Goal: Task Accomplishment & Management: Manage account settings

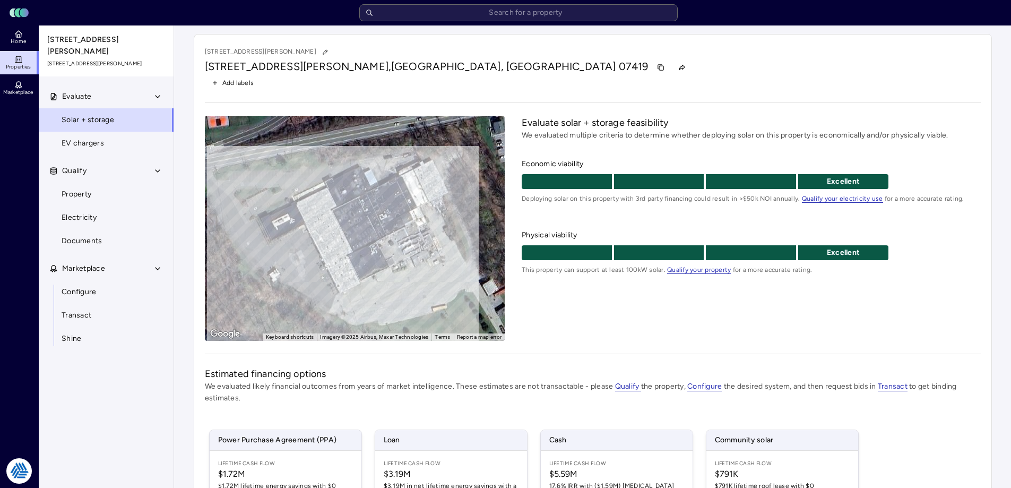
click at [562, 97] on div "[STREET_ADDRESS][PERSON_NAME][PERSON_NAME] Add labels ← Move left → Move right …" at bounding box center [593, 340] width 798 height 612
click at [88, 206] on link "Electricity" at bounding box center [106, 217] width 136 height 23
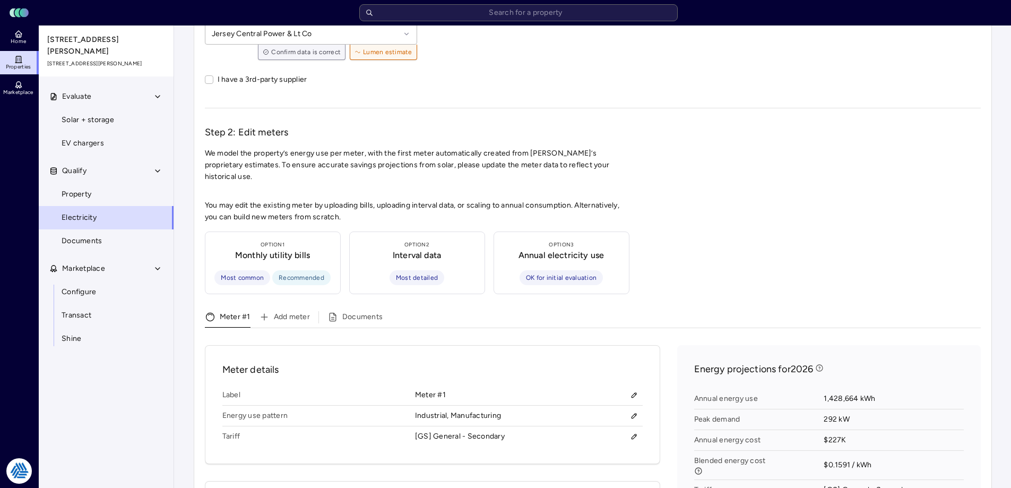
scroll to position [212, 0]
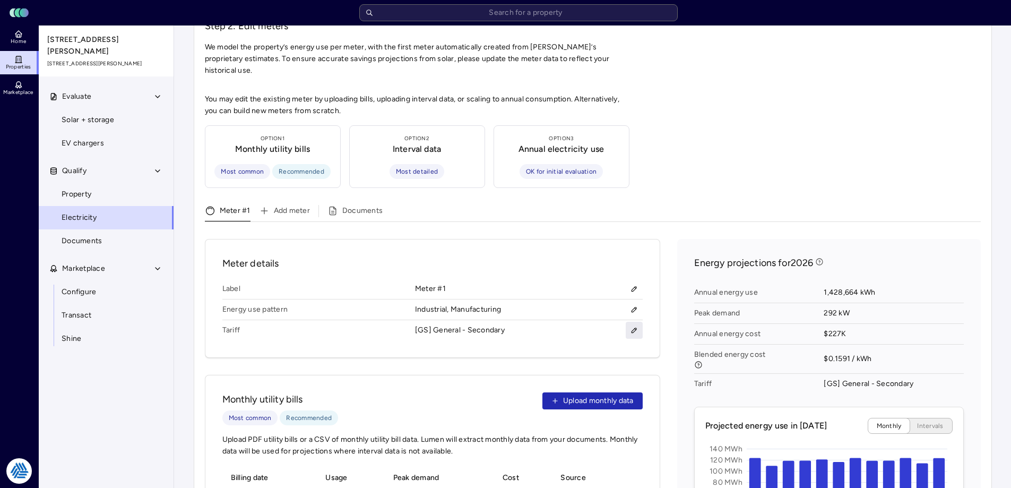
click at [633, 326] on icon "button" at bounding box center [634, 329] width 7 height 7
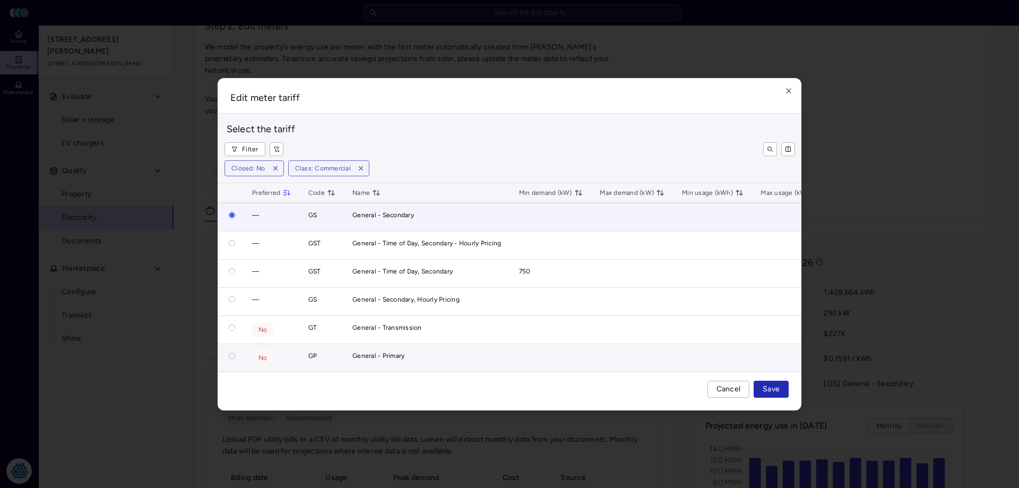
click at [233, 352] on button "button" at bounding box center [232, 355] width 6 height 6
radio input "false"
radio input "true"
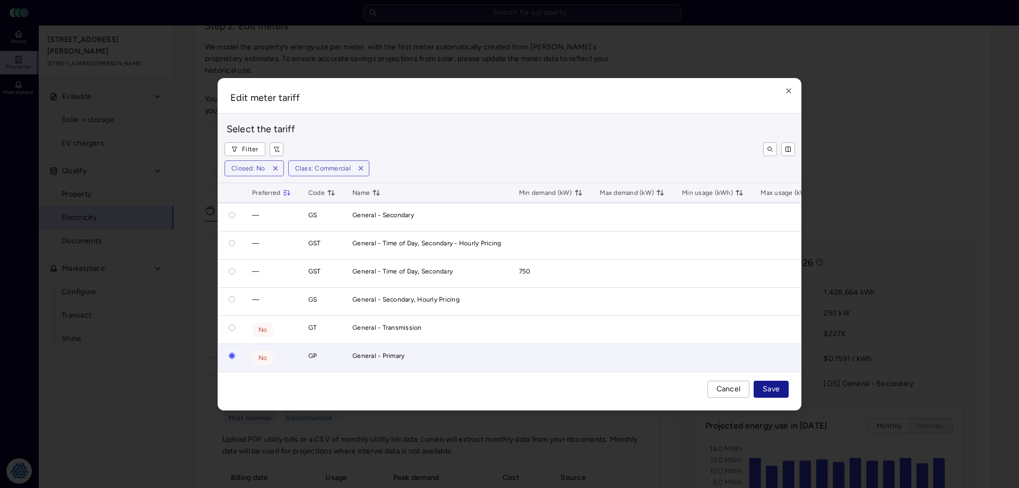
click at [767, 395] on span "Save" at bounding box center [771, 389] width 17 height 12
radio input "true"
radio input "false"
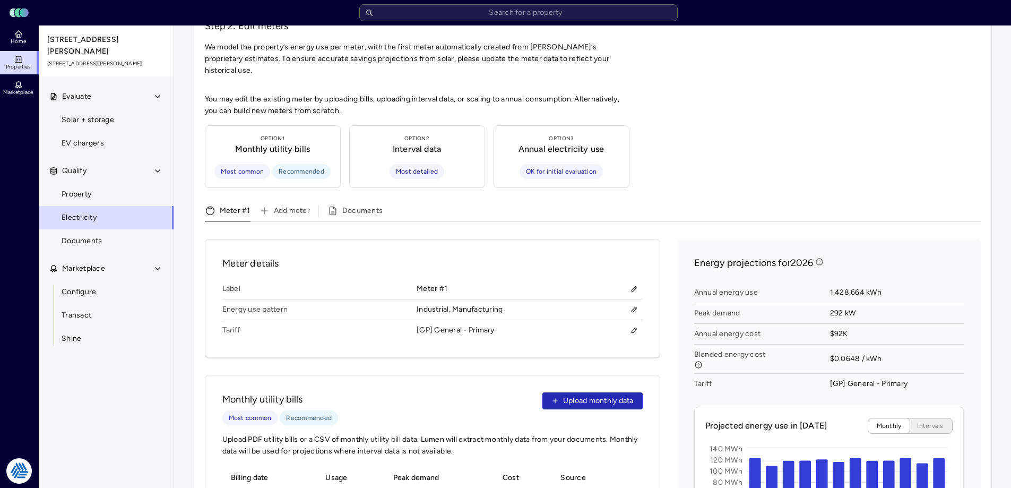
click at [852, 93] on div "You may edit the existing meter by uploading bills, uploading interval data, or…" at bounding box center [593, 461] width 776 height 736
click at [886, 131] on div "You may edit the existing meter by uploading bills, uploading interval data, or…" at bounding box center [593, 461] width 776 height 736
drag, startPoint x: 790, startPoint y: 143, endPoint x: 776, endPoint y: 187, distance: 46.3
click at [790, 143] on div "You may edit the existing meter by uploading bills, uploading interval data, or…" at bounding box center [593, 461] width 776 height 736
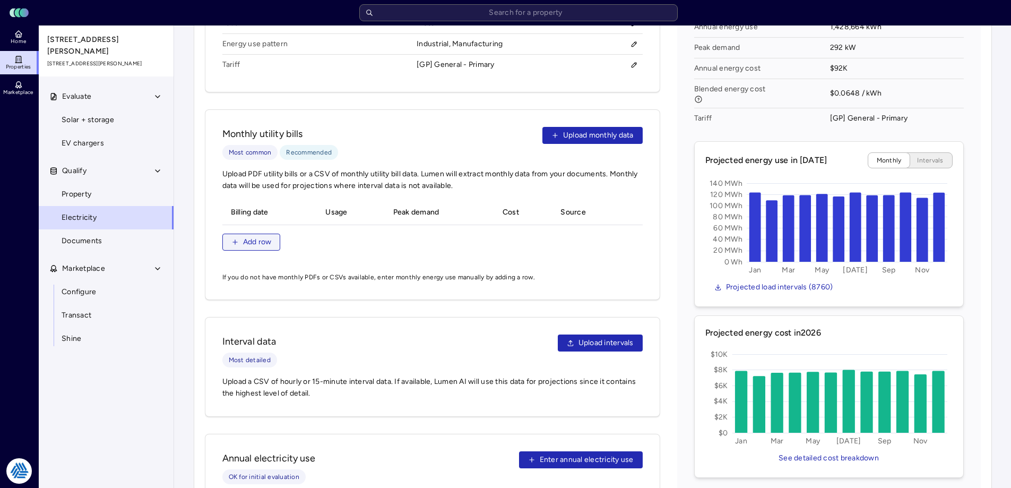
click at [240, 234] on button "Add row" at bounding box center [251, 242] width 58 height 17
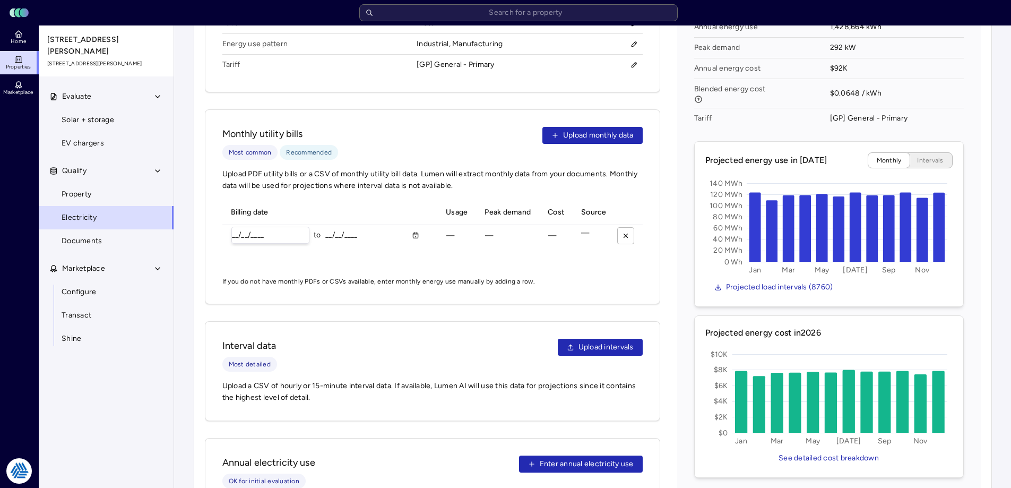
click at [236, 227] on input "__/__/____" at bounding box center [270, 235] width 77 height 16
type input "[DATE]"
click at [300, 227] on input "__/__/____" at bounding box center [320, 235] width 48 height 16
type input "[DATE]"
click at [393, 228] on input "kWh" at bounding box center [410, 236] width 53 height 16
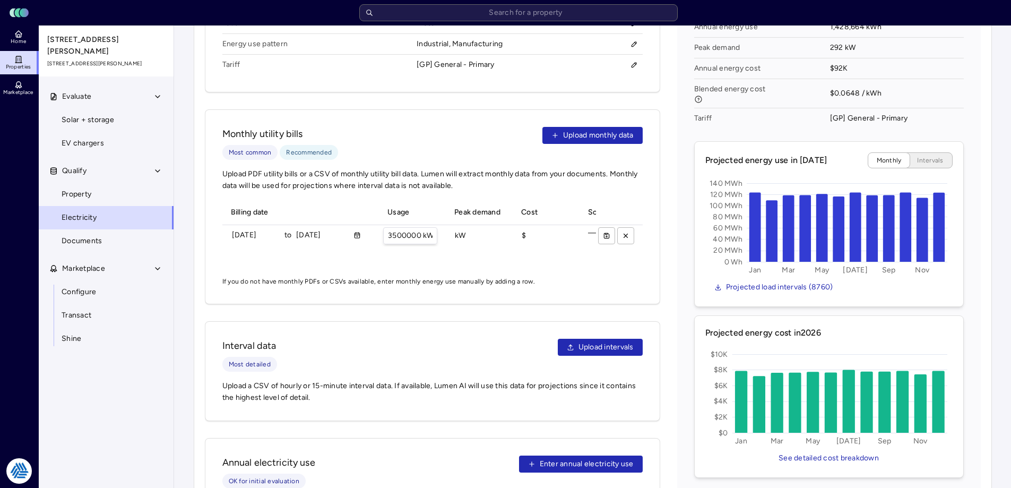
type input "3500000 kWh"
click at [513, 168] on span "Upload PDF utility bills or a CSV of monthly utility bill data. Lumen will extr…" at bounding box center [432, 179] width 420 height 23
click at [424, 228] on input "3500000 kWh" at bounding box center [410, 236] width 53 height 16
click at [419, 228] on input "3500000 kWh" at bounding box center [410, 236] width 53 height 16
drag, startPoint x: 683, startPoint y: 202, endPoint x: 586, endPoint y: 223, distance: 98.9
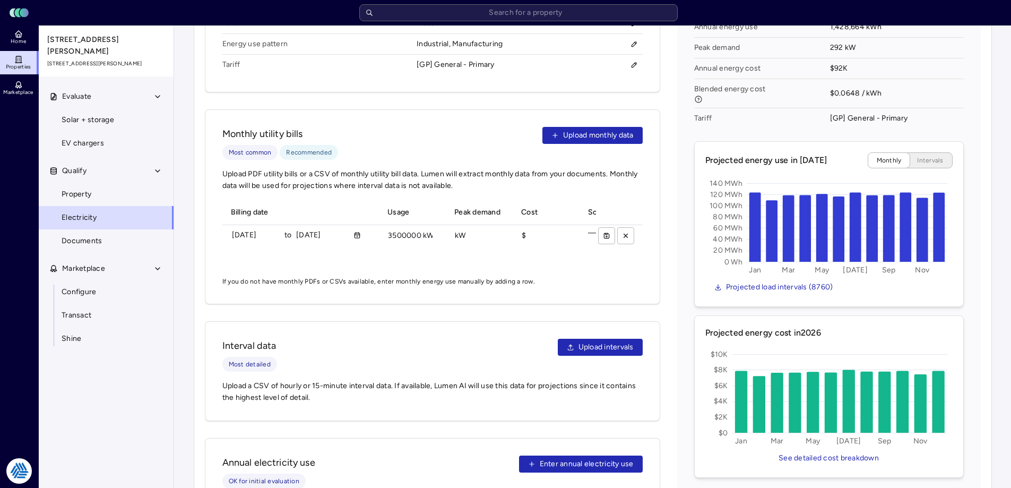
click at [683, 202] on div "Energy projections for 2026 Annual energy use 1,428,664 kWh Peak demand 292 kW …" at bounding box center [829, 233] width 304 height 521
click at [544, 228] on input "$" at bounding box center [544, 236] width 53 height 16
type input "$315000"
click at [606, 232] on icon "submit" at bounding box center [606, 235] width 7 height 7
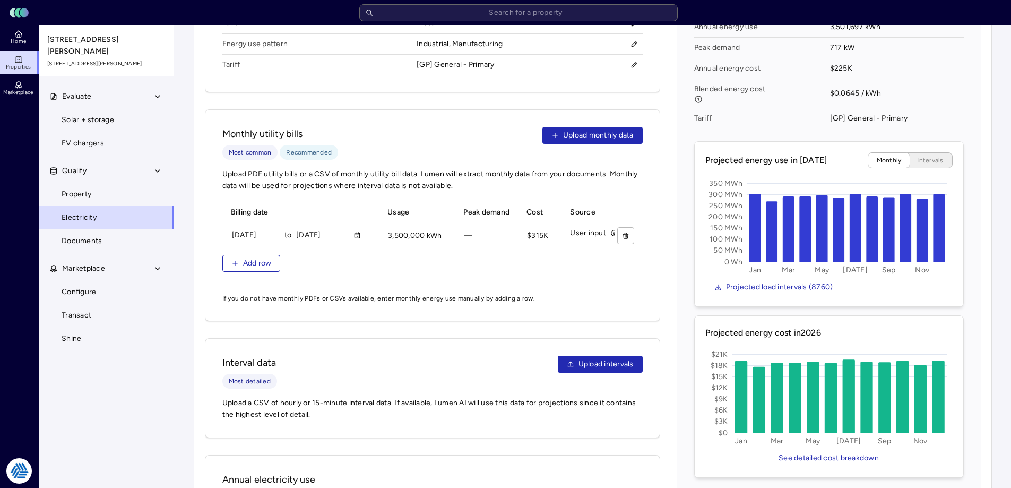
scroll to position [265, 0]
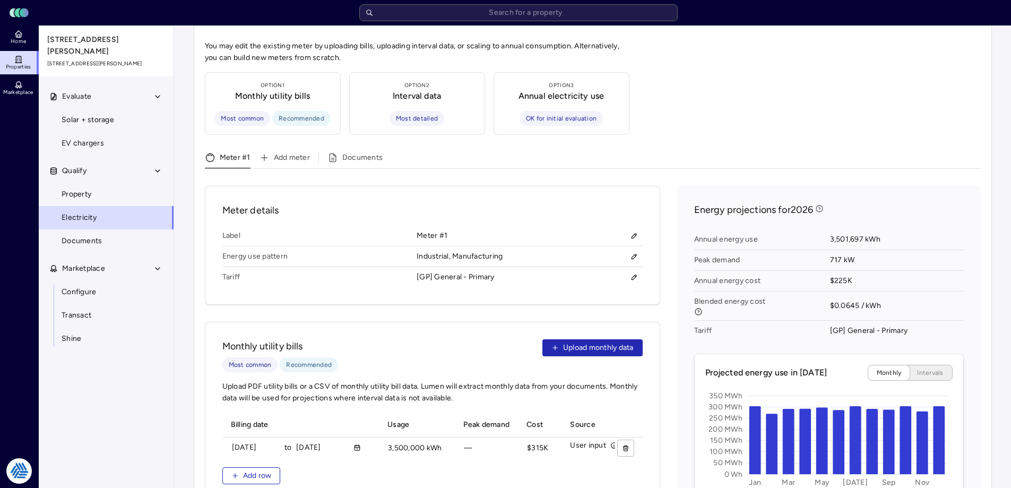
click at [674, 260] on div "Meter details Label Meter #1 Energy use pattern Industrial, Manufacturing Tarif…" at bounding box center [593, 471] width 776 height 570
click at [636, 275] on icon "button" at bounding box center [634, 277] width 5 height 5
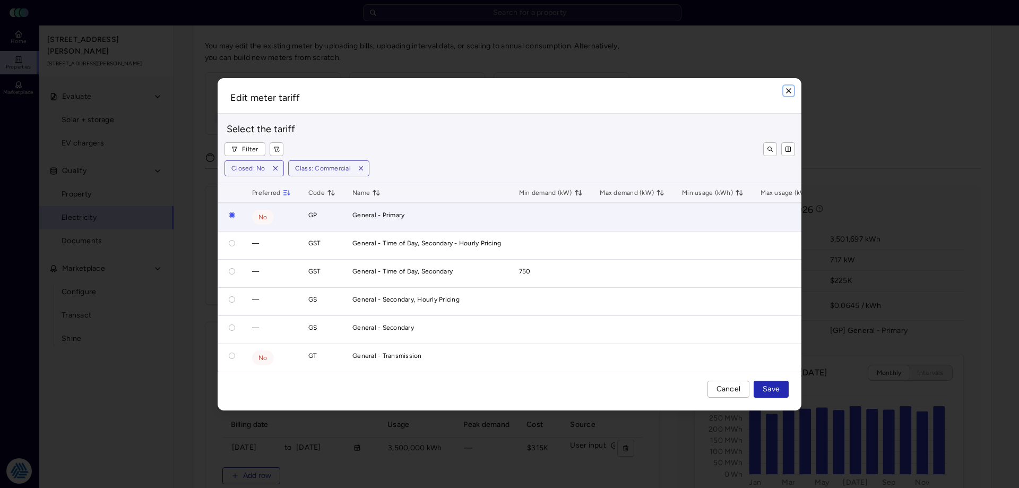
click at [790, 87] on icon "button" at bounding box center [789, 91] width 8 height 8
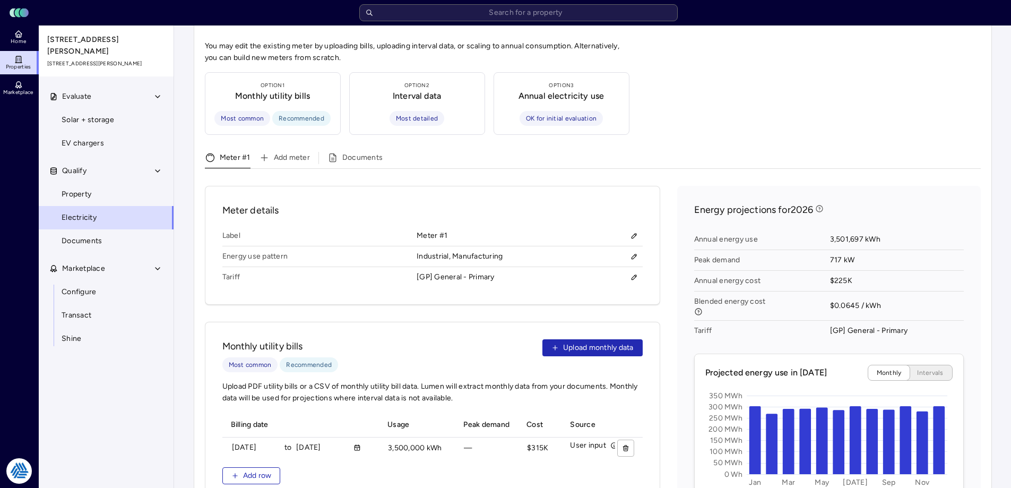
scroll to position [53, 0]
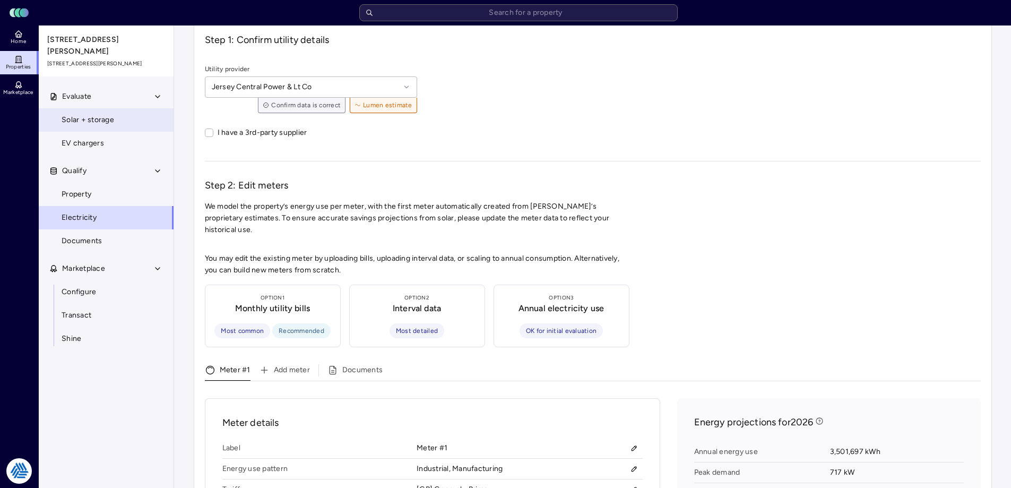
click at [92, 114] on span "Solar + storage" at bounding box center [88, 120] width 53 height 12
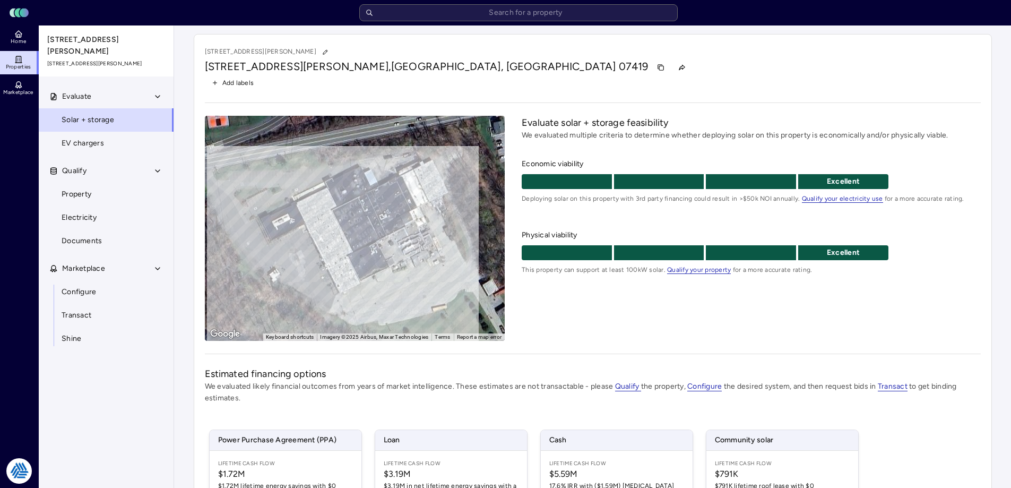
scroll to position [153, 0]
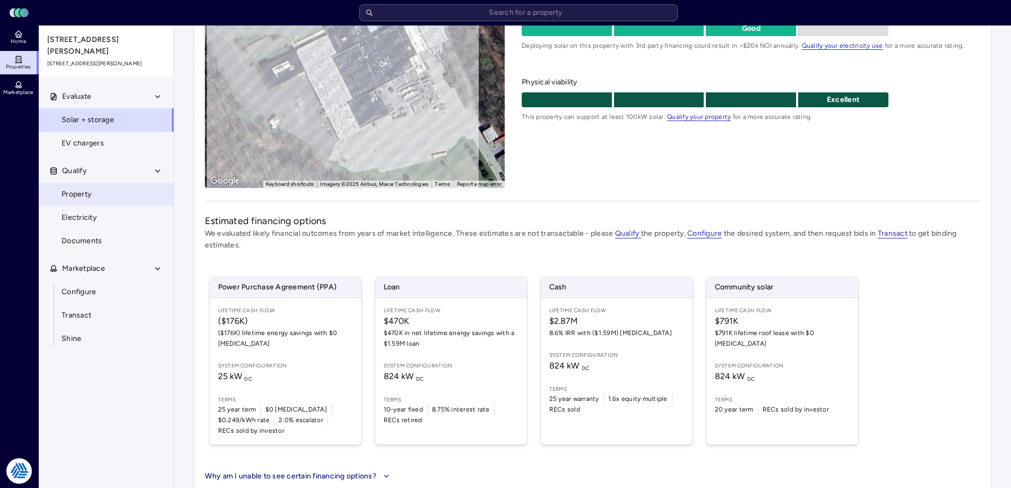
click at [85, 188] on span "Property" at bounding box center [77, 194] width 30 height 12
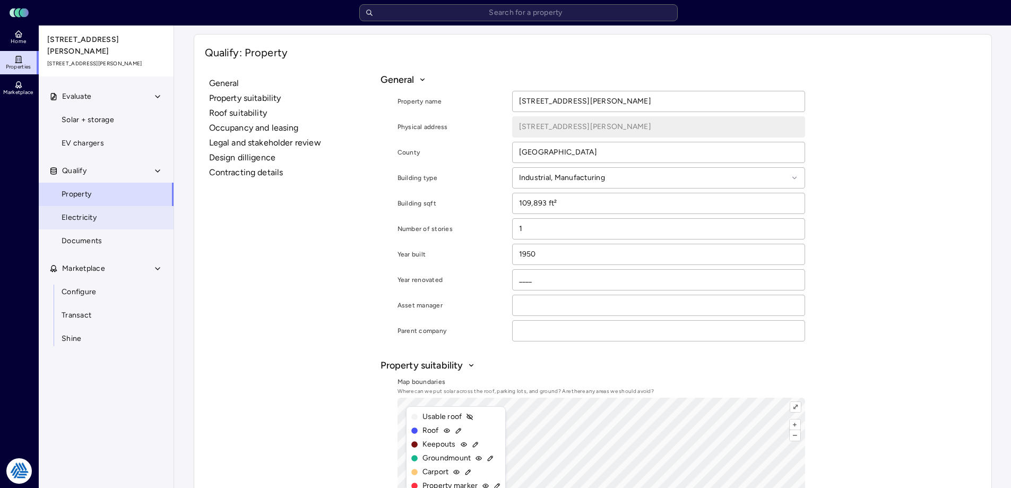
click at [92, 206] on link "Electricity" at bounding box center [106, 217] width 136 height 23
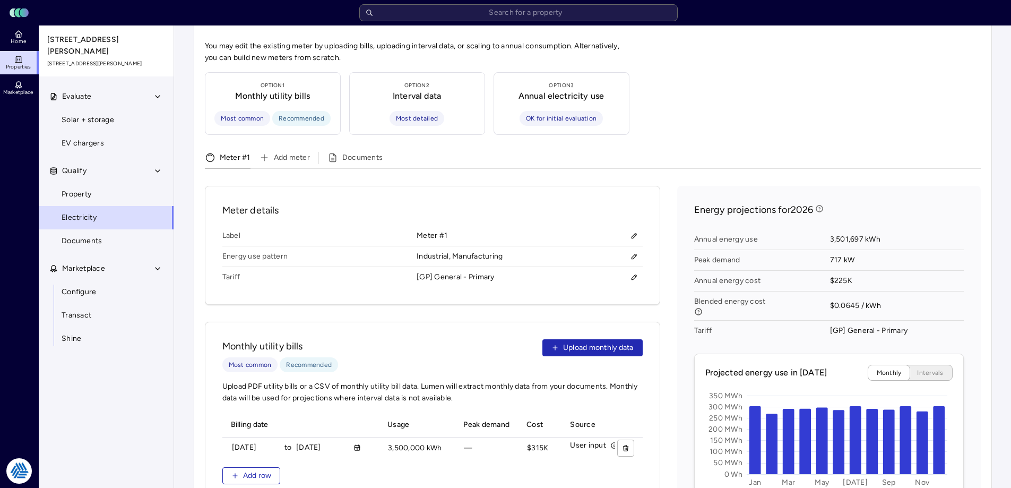
scroll to position [318, 0]
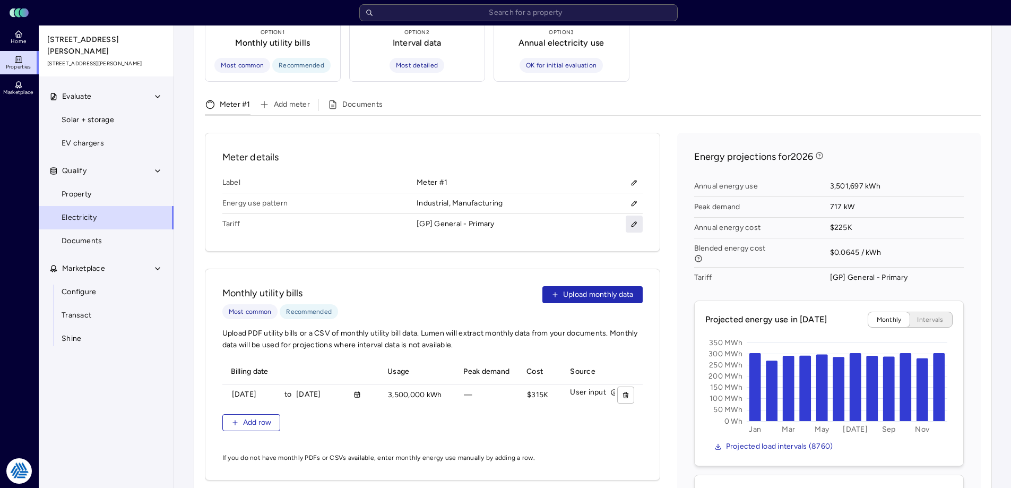
click at [628, 216] on button "button" at bounding box center [634, 224] width 17 height 17
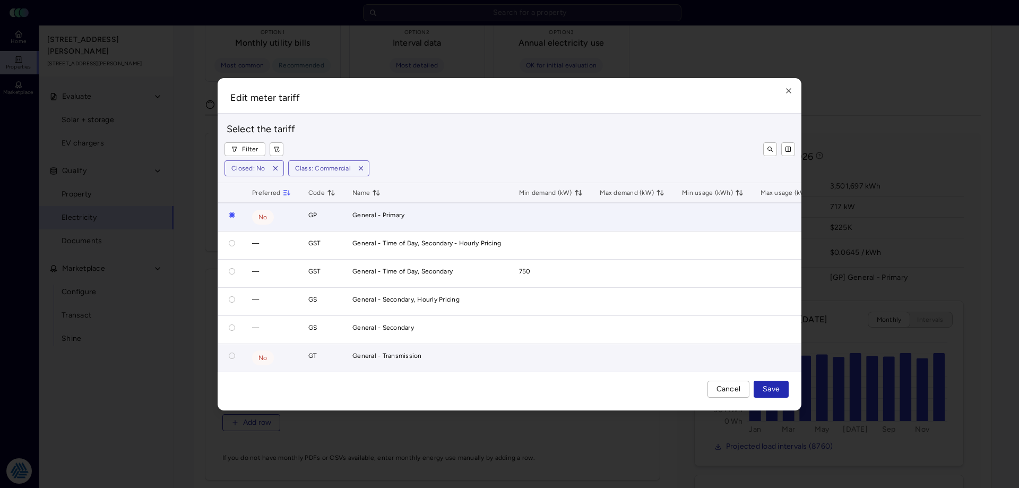
click at [231, 352] on button "button" at bounding box center [232, 355] width 6 height 6
radio input "false"
radio input "true"
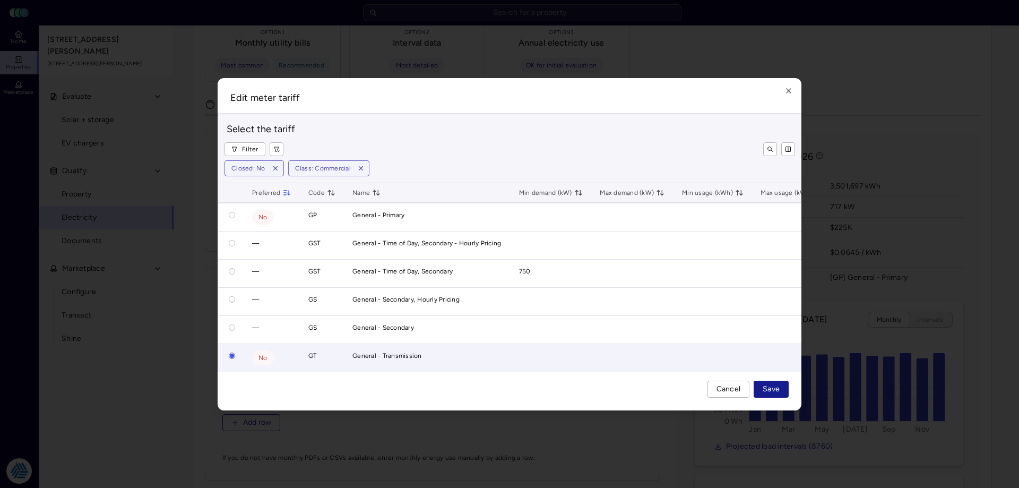
click at [769, 392] on span "Save" at bounding box center [771, 389] width 17 height 12
radio input "true"
radio input "false"
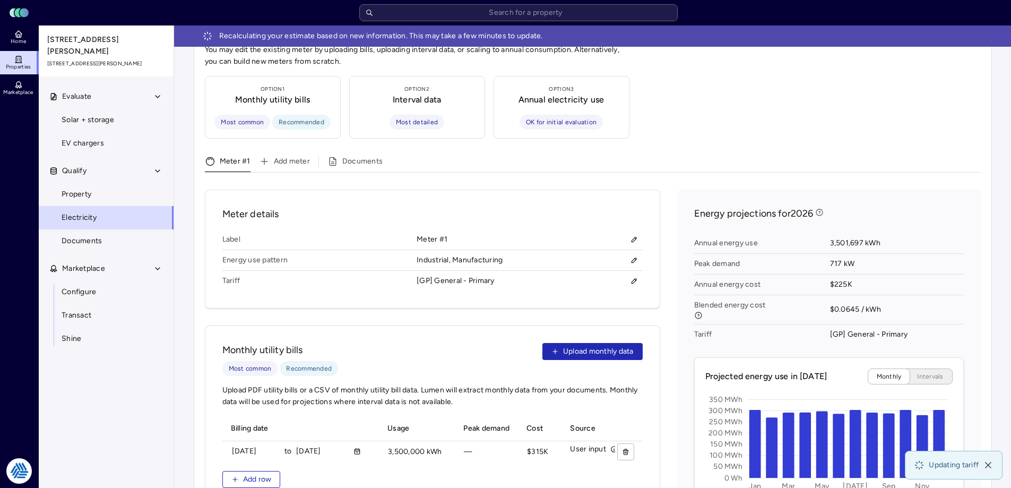
scroll to position [294, 0]
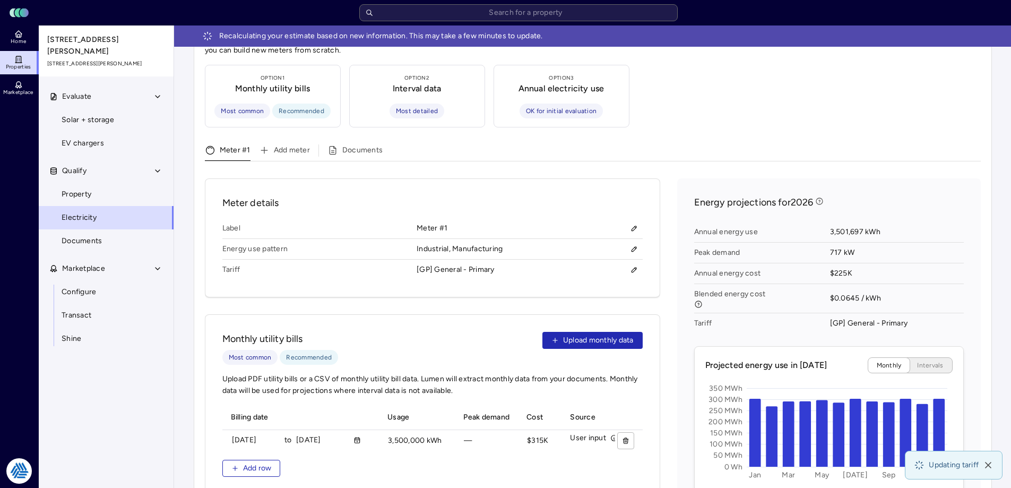
click at [1000, 251] on div "Electricity Step 1: Confirm utility details Utility provider Jersey Central Pow…" at bounding box center [592, 276] width 815 height 1046
click at [636, 266] on icon "button" at bounding box center [634, 269] width 7 height 7
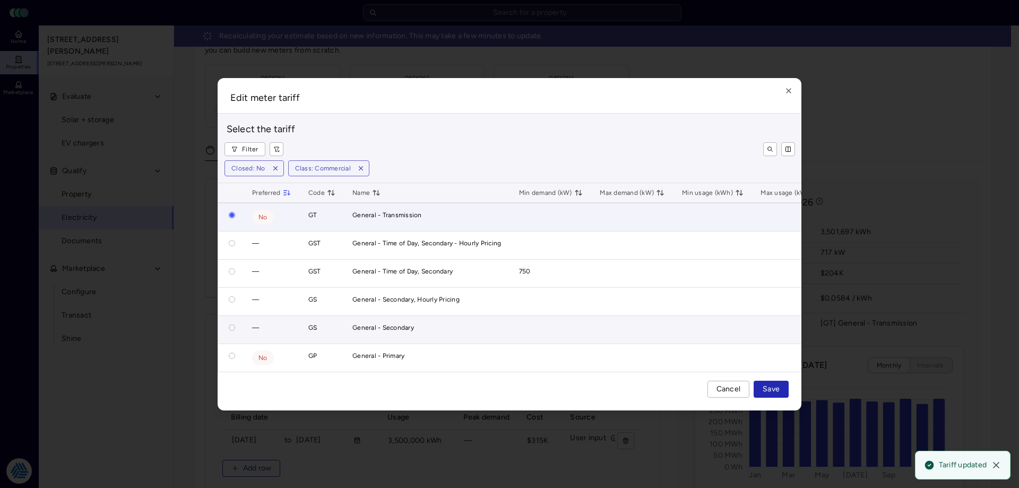
click at [230, 327] on div at bounding box center [231, 327] width 8 height 11
click at [230, 324] on button "button" at bounding box center [232, 327] width 6 height 6
radio input "false"
radio input "true"
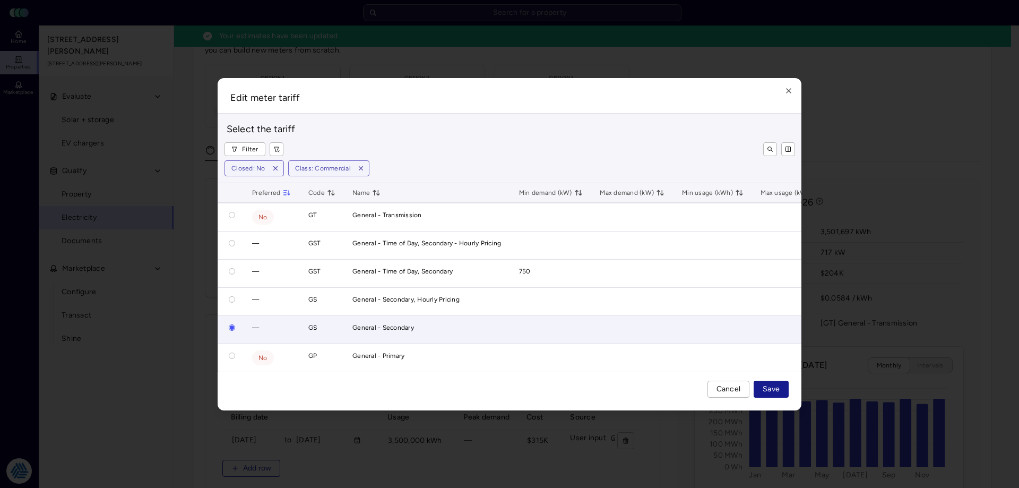
click at [769, 394] on span "Save" at bounding box center [771, 389] width 17 height 12
radio input "true"
radio input "false"
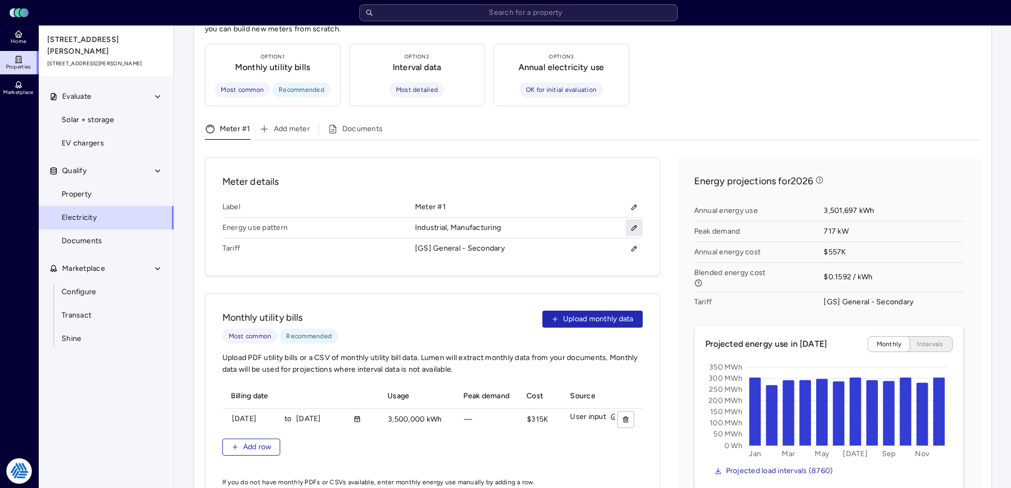
click at [632, 224] on icon "button" at bounding box center [634, 227] width 7 height 7
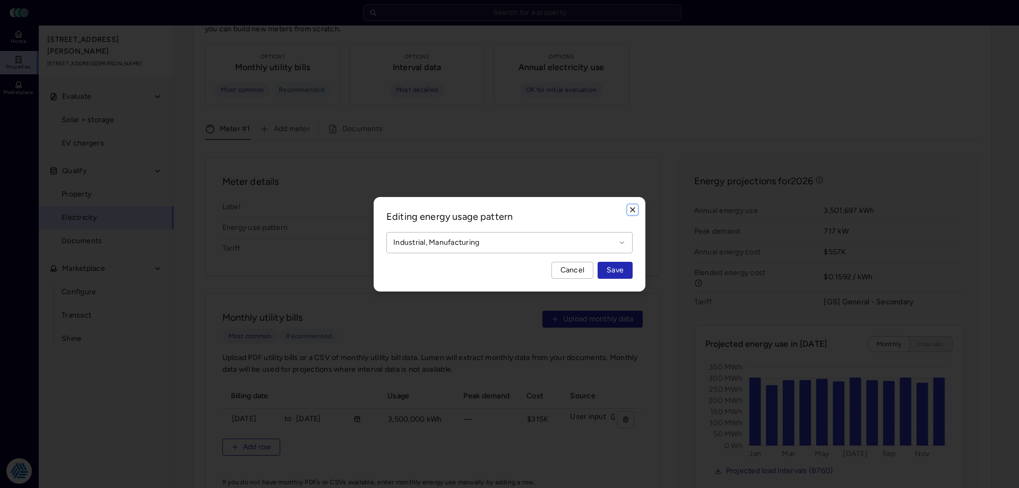
click at [634, 209] on icon "button" at bounding box center [633, 210] width 4 height 4
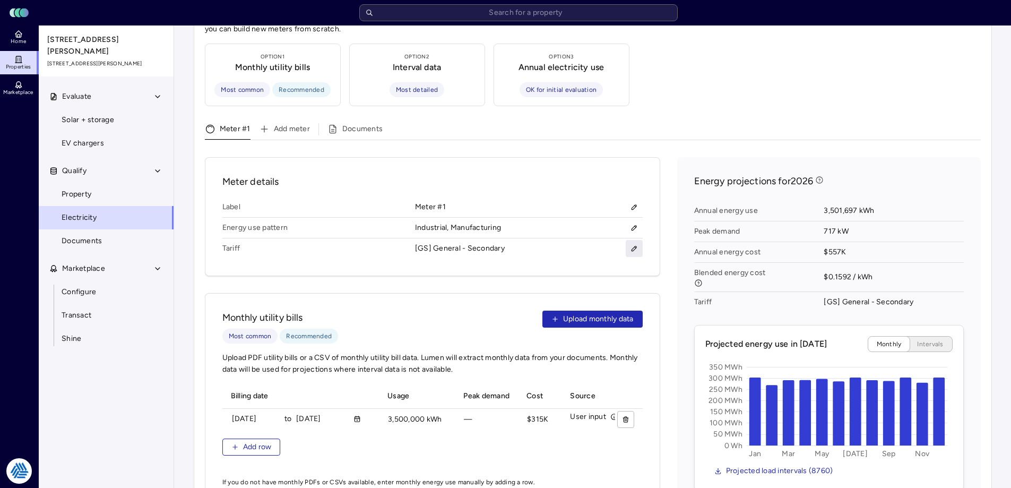
click at [632, 245] on icon "button" at bounding box center [634, 248] width 7 height 7
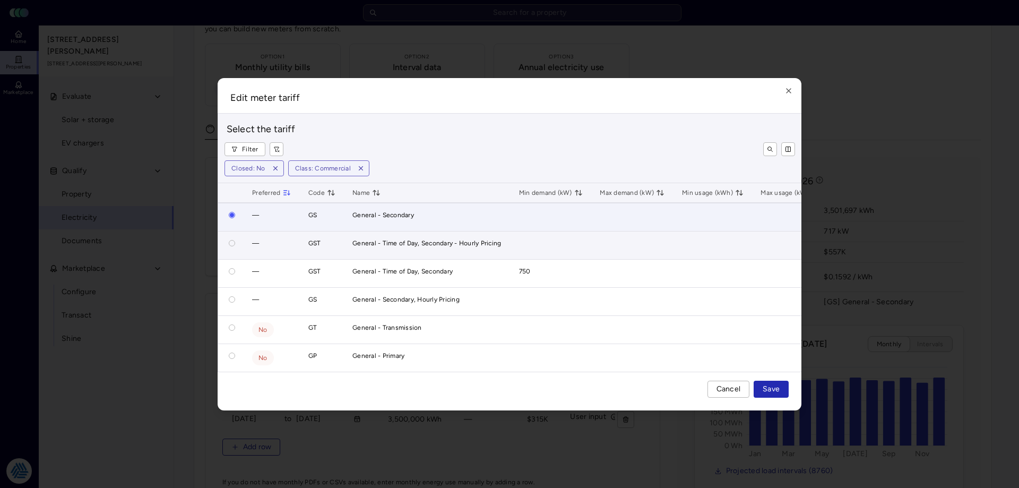
click at [231, 240] on button "button" at bounding box center [232, 243] width 6 height 6
radio input "false"
radio input "true"
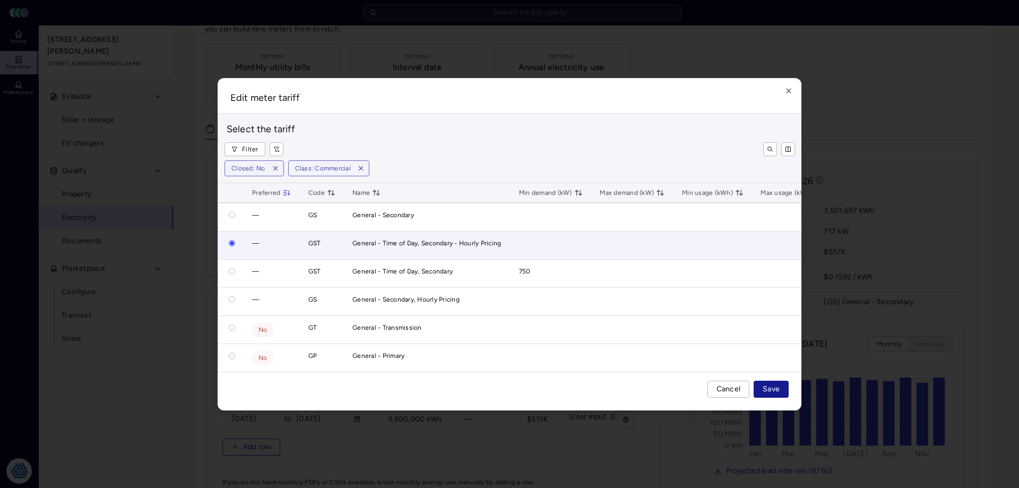
click at [780, 390] on button "Save" at bounding box center [771, 389] width 35 height 17
radio input "true"
radio input "false"
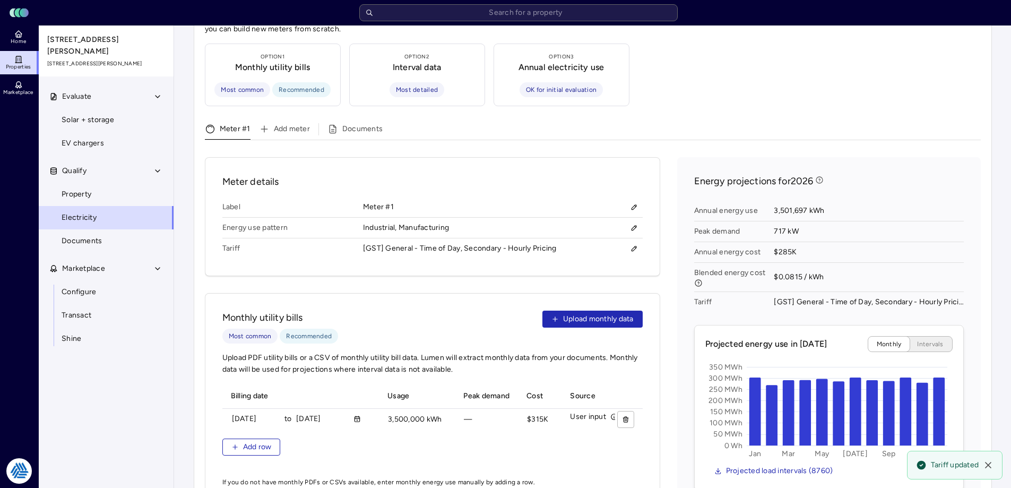
click at [658, 157] on div "Meter details Label Meter #1 Energy use pattern Industrial, Manufacturing Tarif…" at bounding box center [432, 216] width 455 height 119
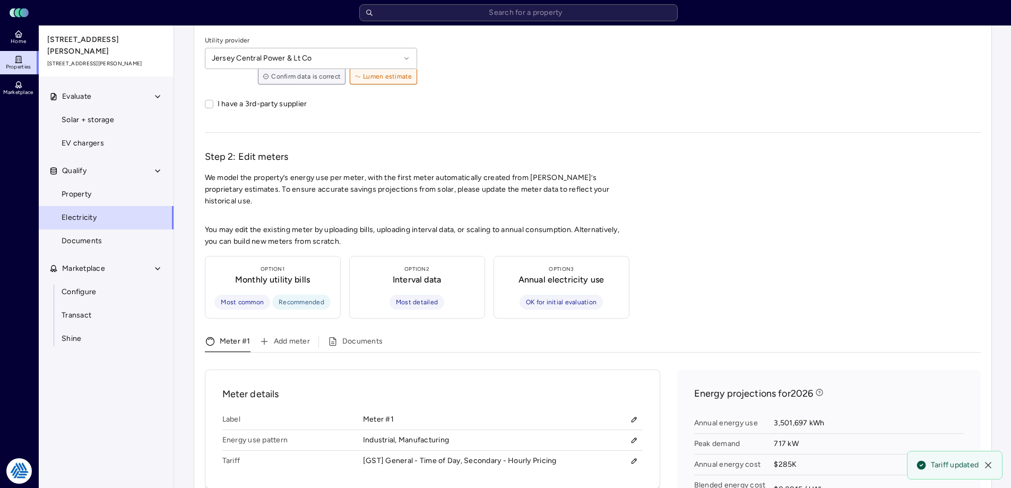
scroll to position [29, 0]
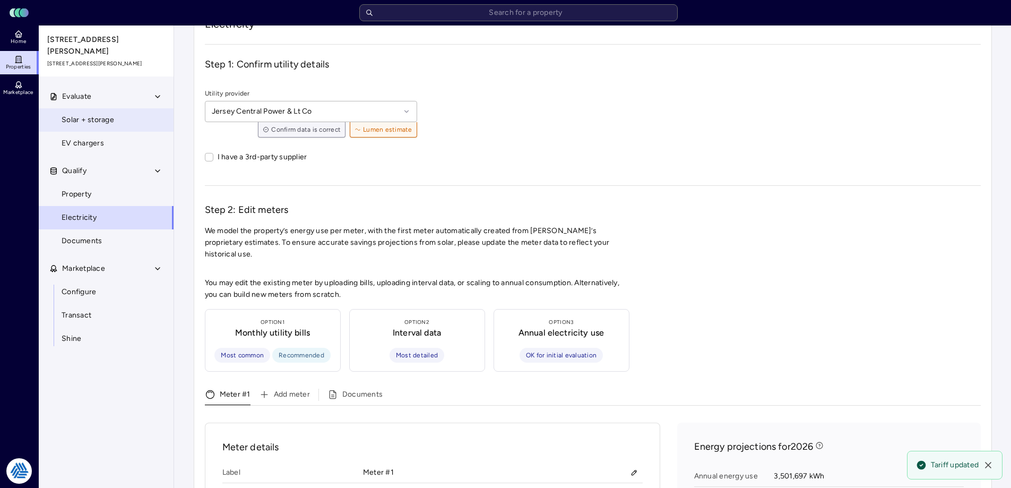
click at [91, 108] on link "Solar + storage" at bounding box center [106, 119] width 136 height 23
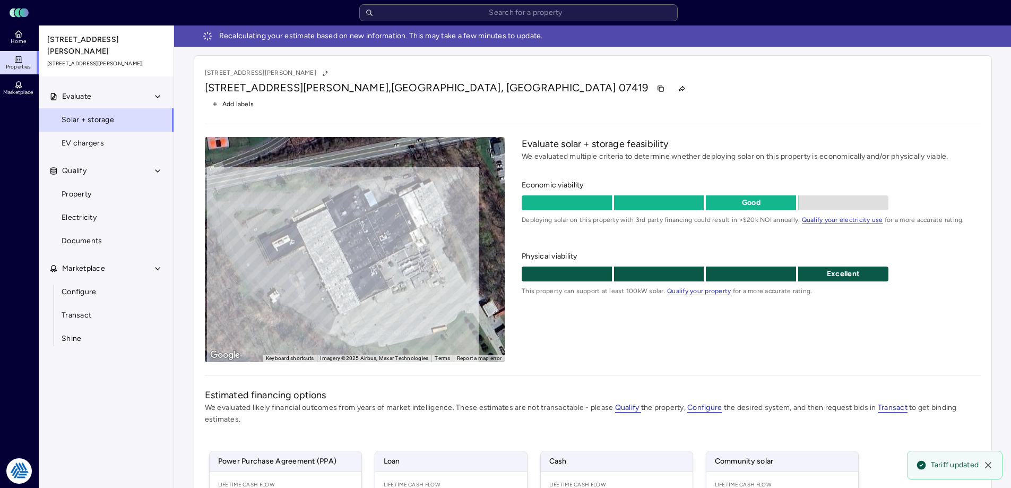
scroll to position [177, 0]
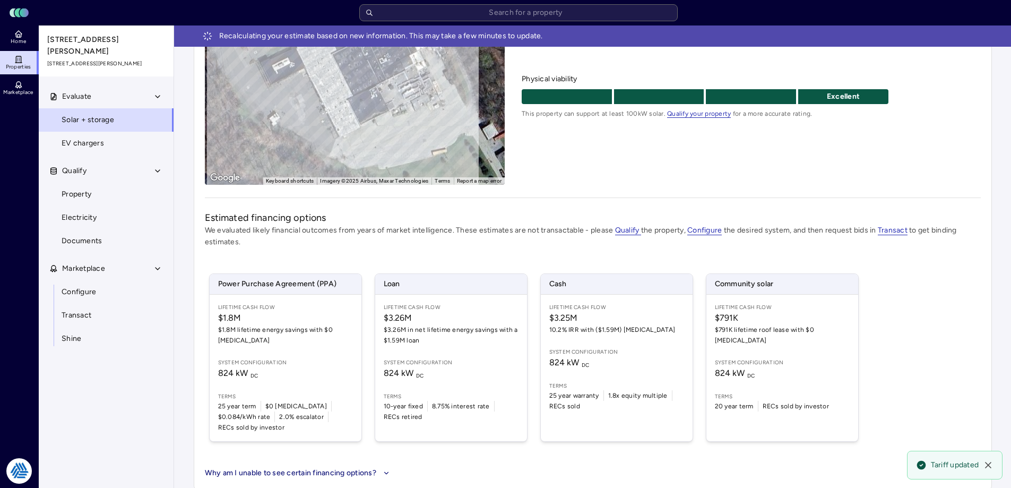
click at [907, 296] on div "Power Purchase Agreement (PPA) Lifetime Cash Flow $1.8M $1.8M lifetime energy s…" at bounding box center [593, 358] width 776 height 194
click at [680, 139] on div "Evaluate solar + storage feasibility We evaluated multiple criteria to determin…" at bounding box center [751, 72] width 459 height 225
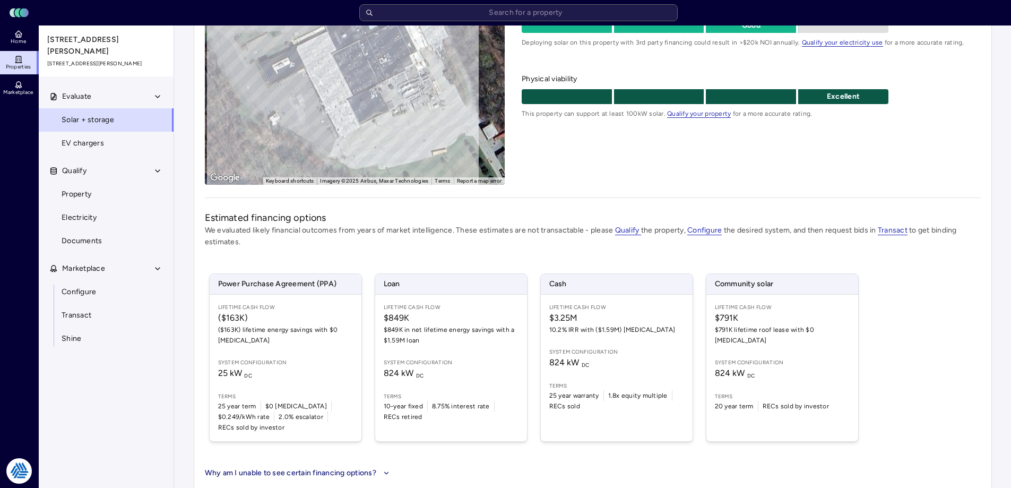
scroll to position [0, 0]
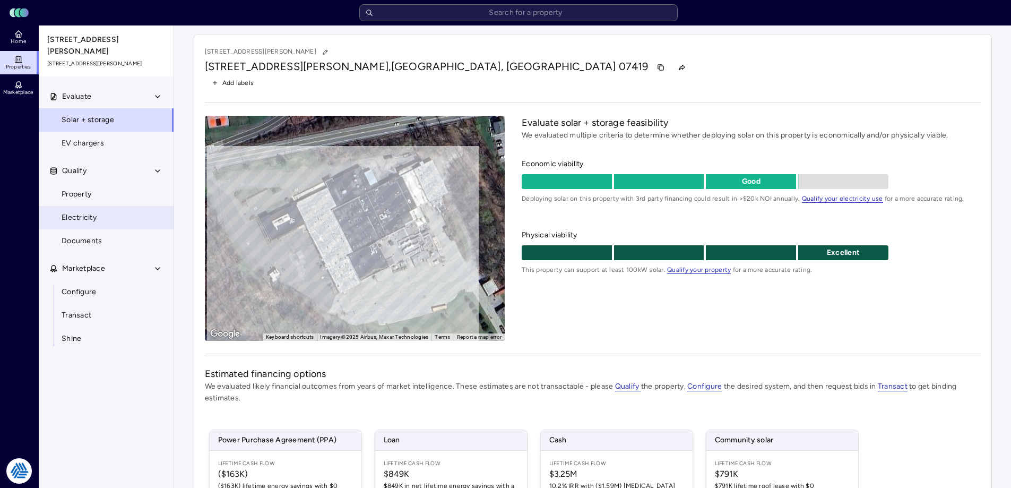
click at [84, 212] on span "Electricity" at bounding box center [79, 218] width 35 height 12
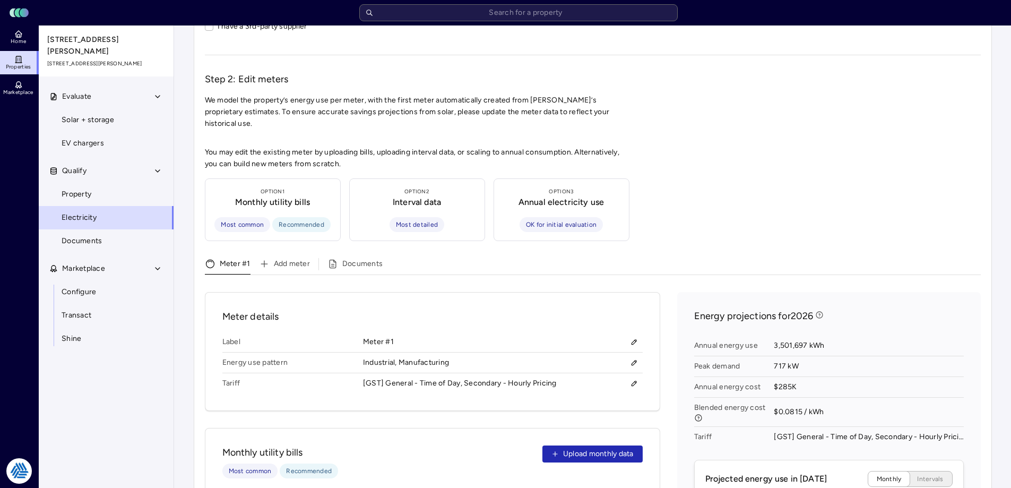
scroll to position [318, 0]
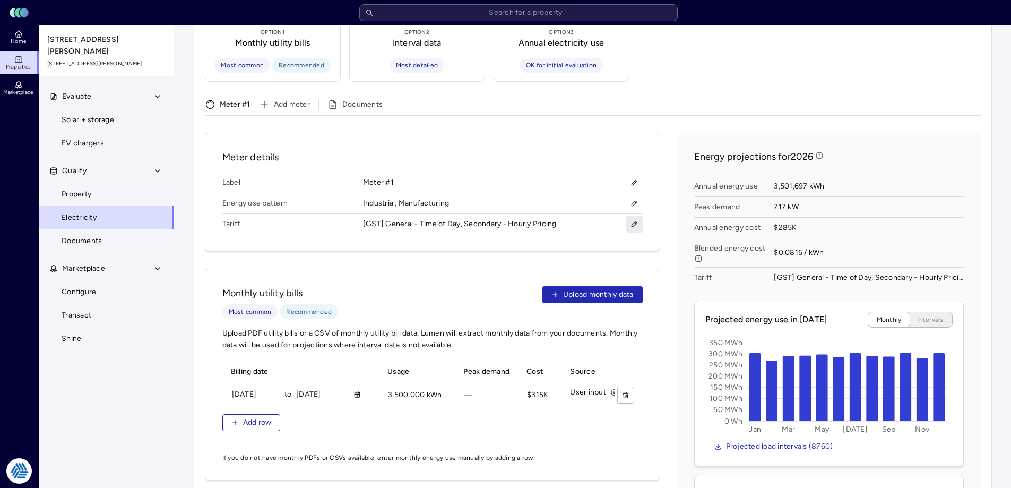
click at [633, 220] on icon "button" at bounding box center [634, 223] width 7 height 7
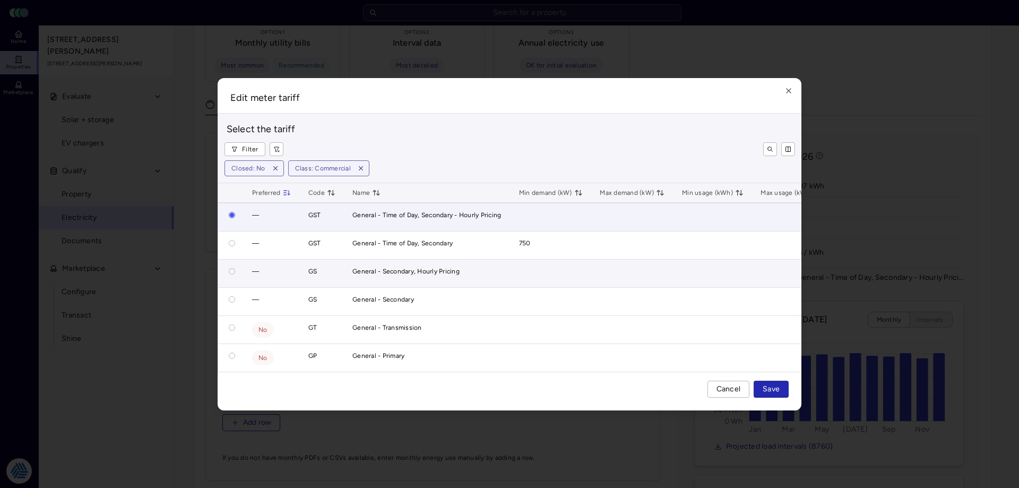
click at [232, 268] on button "button" at bounding box center [232, 271] width 6 height 6
radio input "false"
radio input "true"
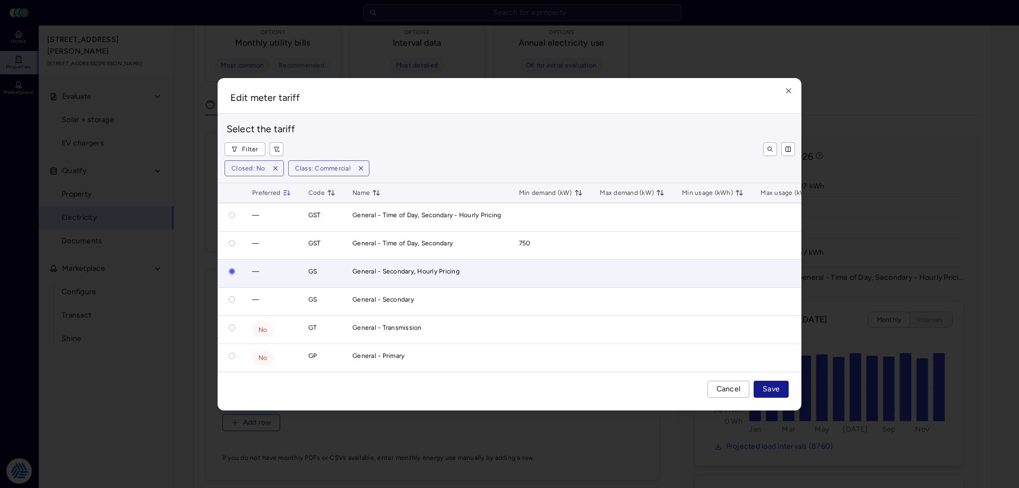
click at [781, 390] on button "Save" at bounding box center [771, 389] width 35 height 17
radio input "true"
radio input "false"
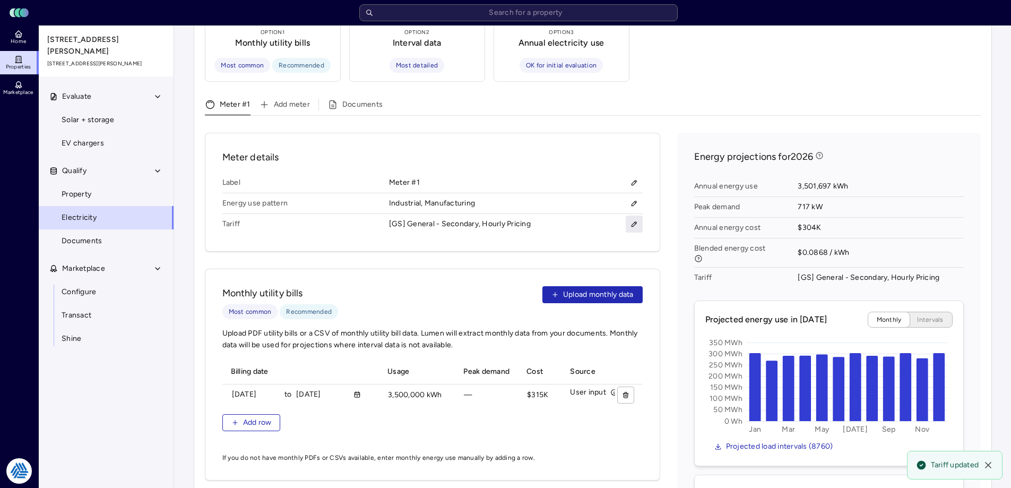
click at [639, 216] on button "button" at bounding box center [634, 224] width 17 height 17
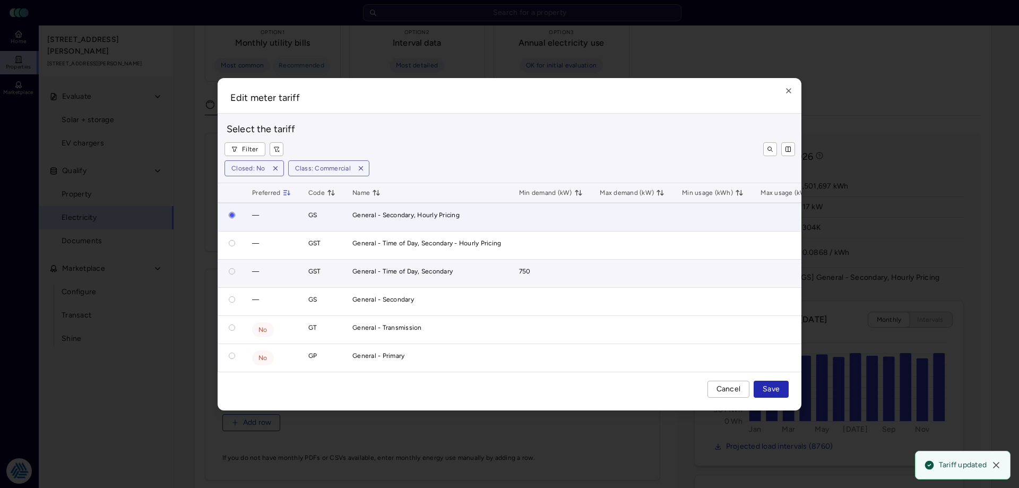
click at [230, 268] on button "button" at bounding box center [232, 271] width 6 height 6
radio input "false"
radio input "true"
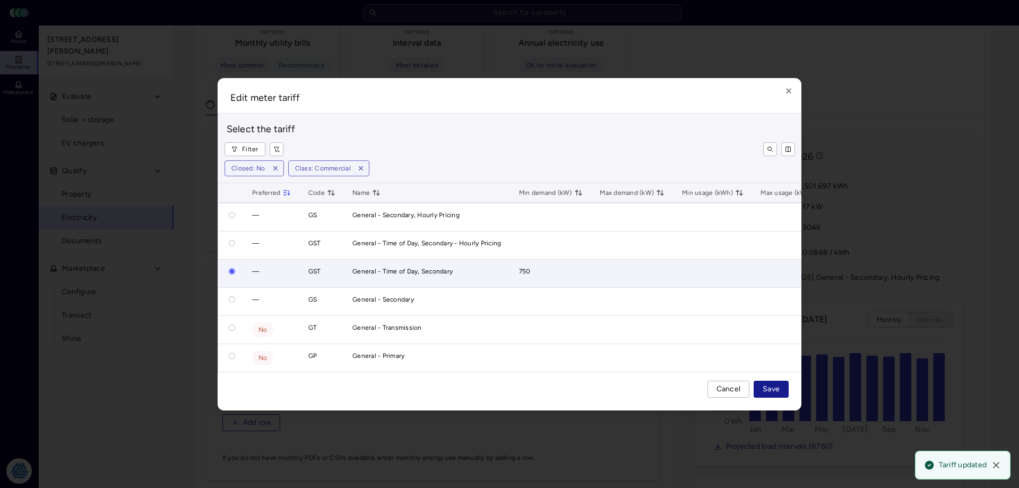
click at [777, 384] on button "Save" at bounding box center [771, 389] width 35 height 17
radio input "true"
radio input "false"
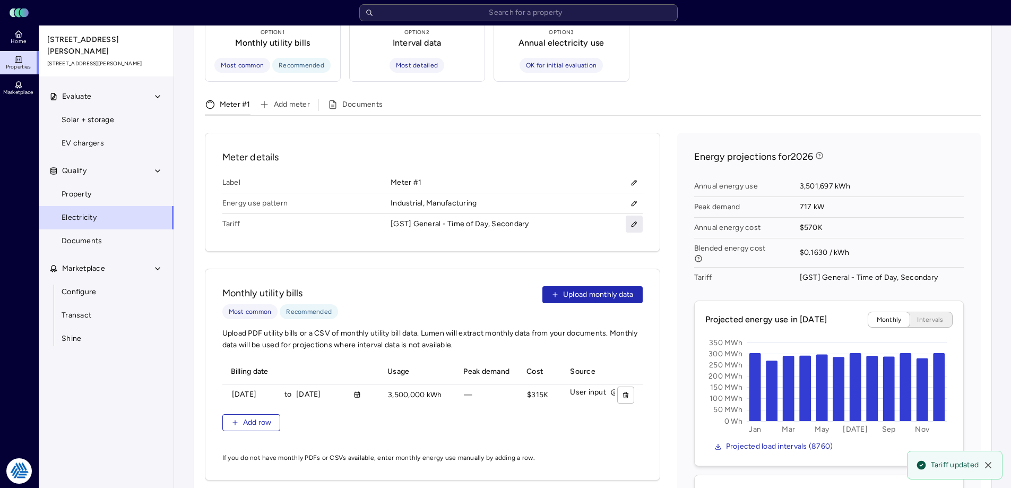
click at [636, 222] on icon "button" at bounding box center [634, 224] width 5 height 5
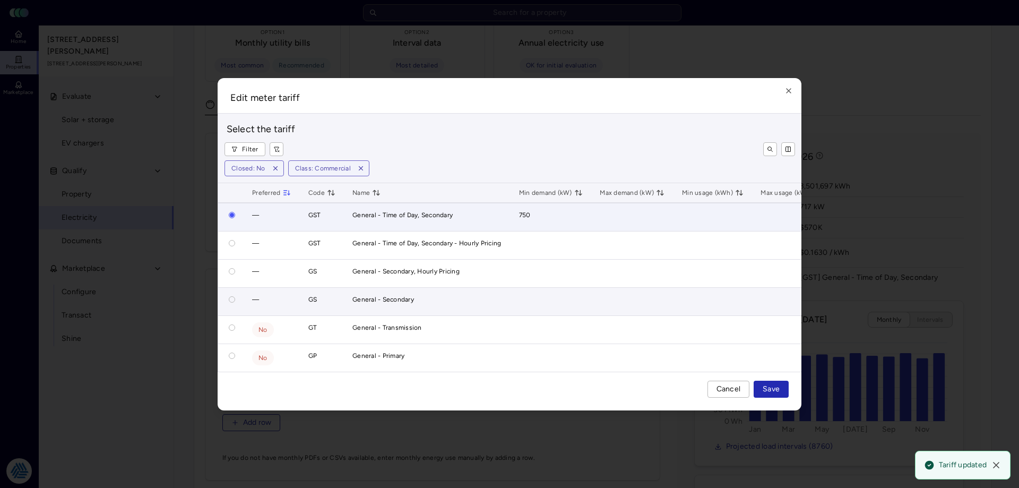
click at [231, 296] on button "button" at bounding box center [232, 299] width 6 height 6
radio input "false"
radio input "true"
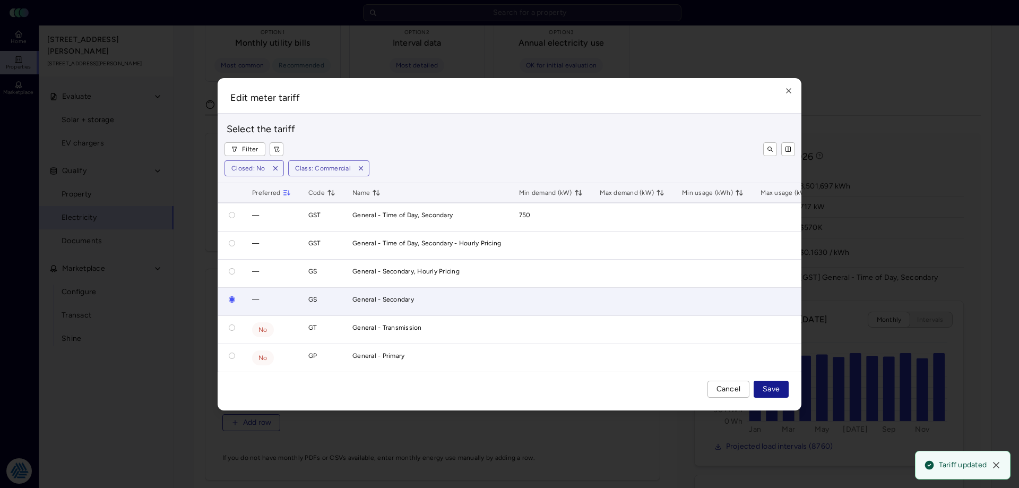
click at [774, 398] on button "Save" at bounding box center [771, 389] width 35 height 17
radio input "true"
radio input "false"
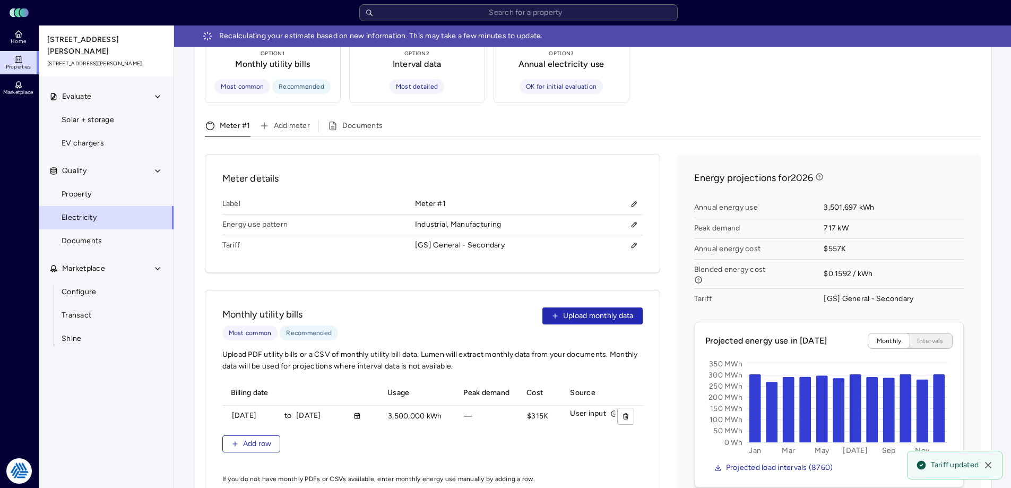
click at [669, 254] on div "Meter details Label Meter #1 Energy use pattern Industrial, Manufacturing Tarif…" at bounding box center [593, 439] width 776 height 570
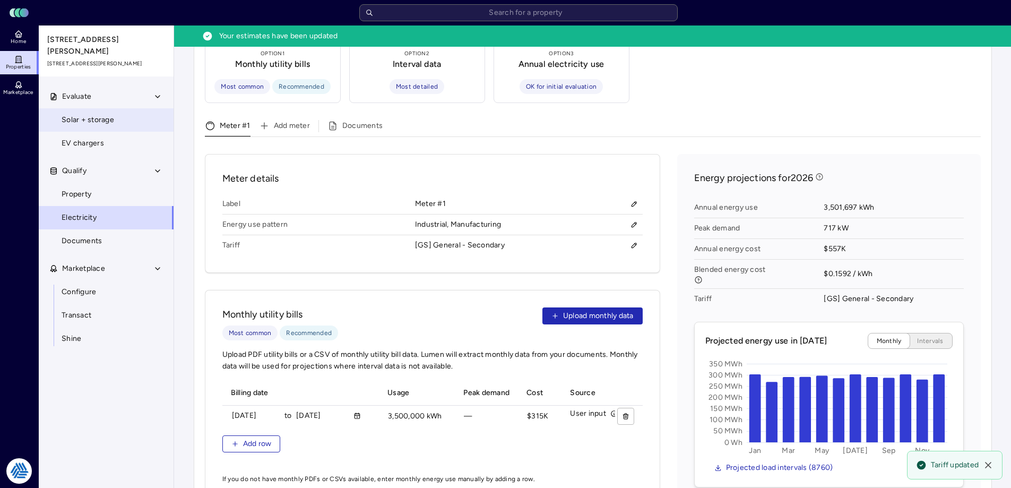
click at [101, 114] on span "Solar + storage" at bounding box center [88, 120] width 53 height 12
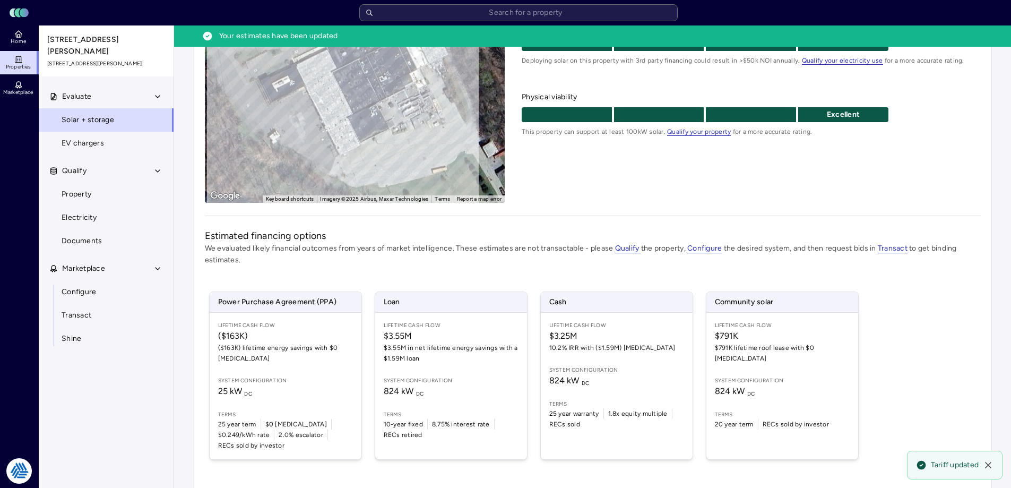
scroll to position [177, 0]
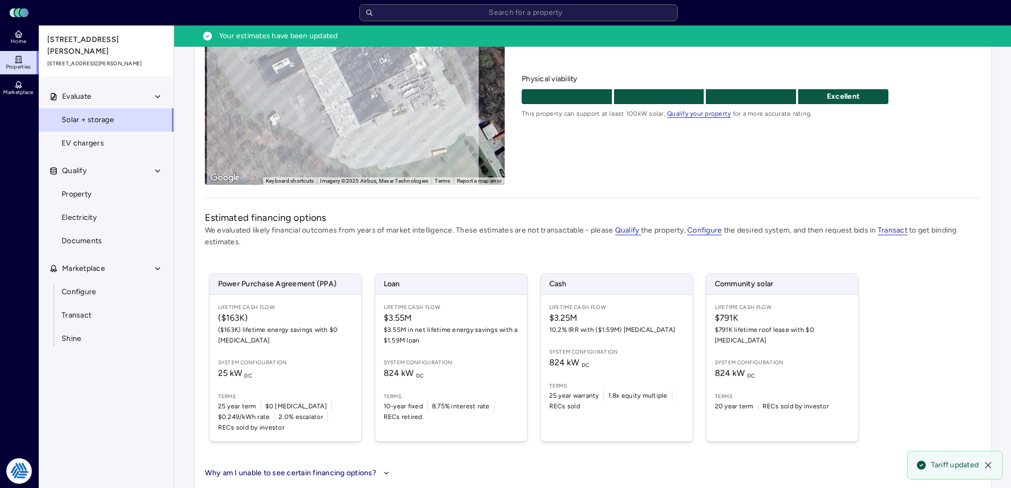
click at [623, 245] on p "We evaluated likely financial outcomes from years of market intelligence. These…" at bounding box center [593, 236] width 776 height 23
click at [588, 250] on div "Estimated financing options We evaluated likely financial outcomes from years o…" at bounding box center [593, 345] width 776 height 268
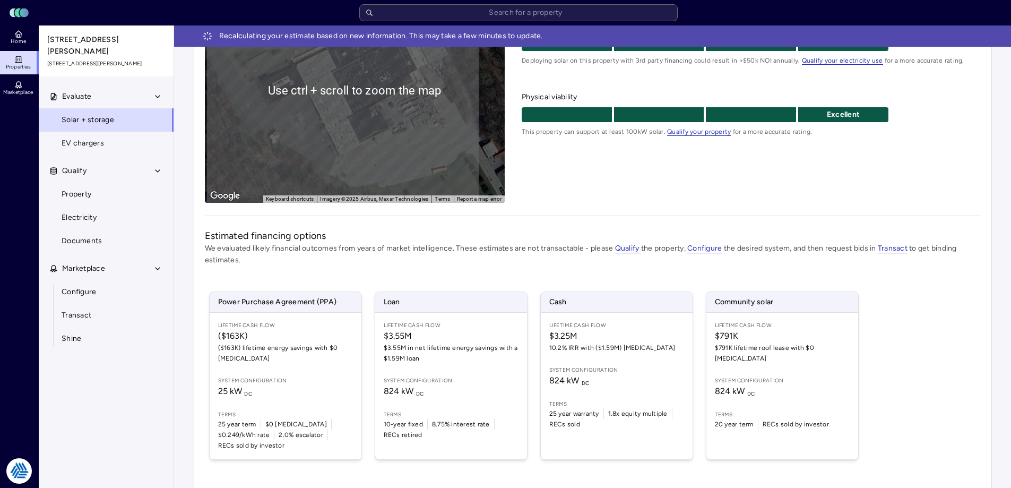
scroll to position [177, 0]
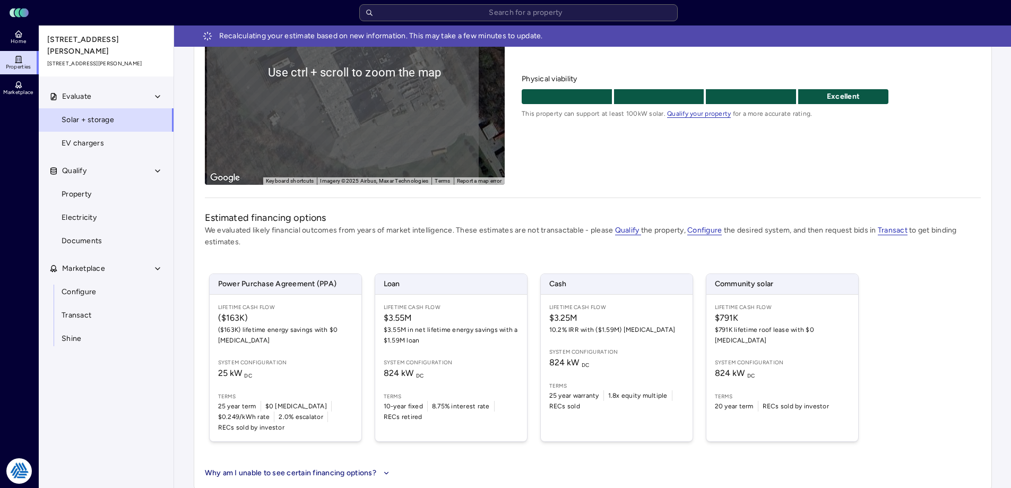
click at [544, 238] on p "We evaluated likely financial outcomes from years of market intelligence. These…" at bounding box center [593, 236] width 776 height 23
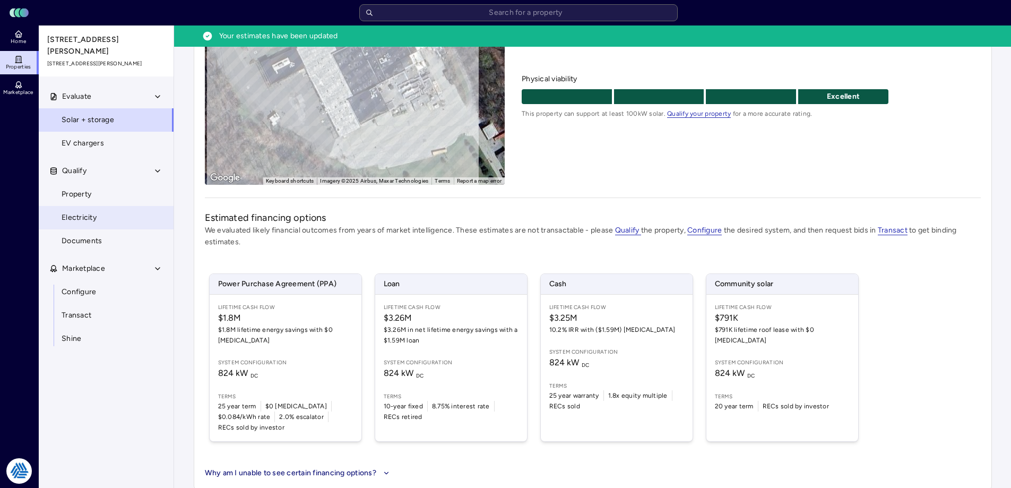
click at [81, 206] on link "Electricity" at bounding box center [106, 217] width 136 height 23
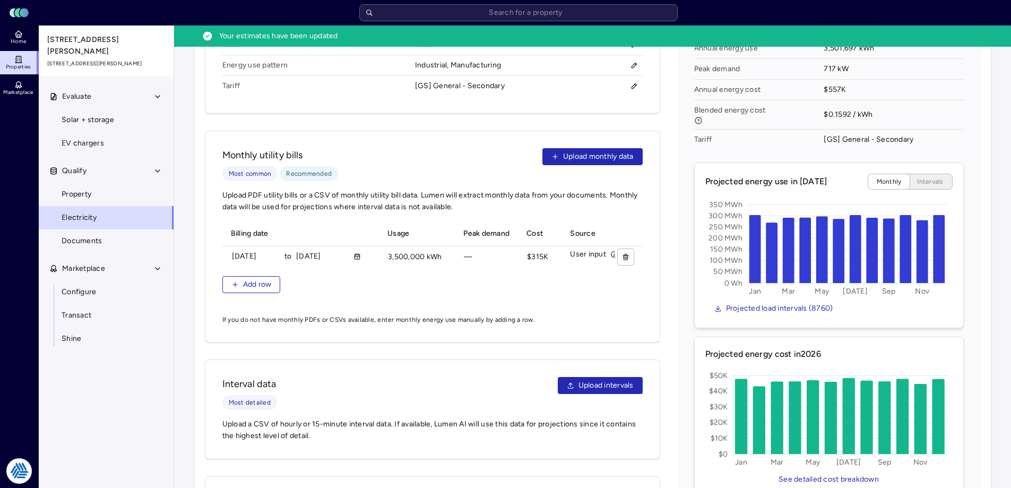
scroll to position [372, 0]
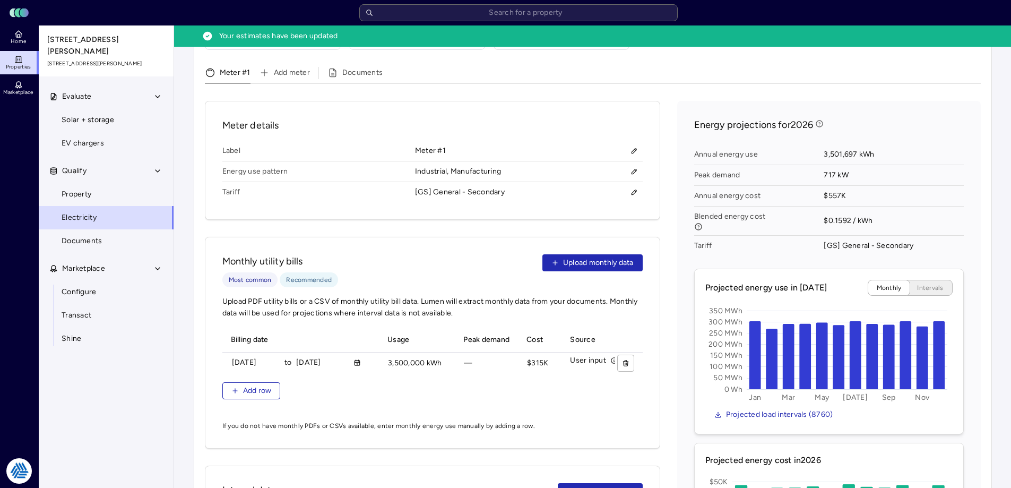
click at [684, 258] on div "Energy projections for 2026 Annual energy use 3,501,697 kWh Peak demand 717 kW …" at bounding box center [829, 361] width 304 height 521
click at [676, 258] on div "Meter details Label Meter #1 Energy use pattern Industrial, Manufacturing Tarif…" at bounding box center [593, 386] width 776 height 570
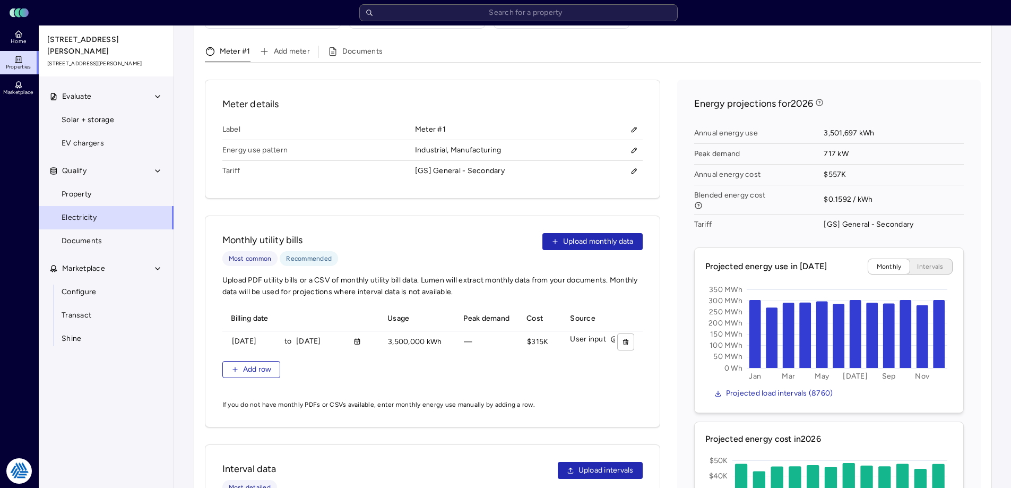
click at [669, 244] on div "Meter details Label Meter #1 Energy use pattern Industrial, Manufacturing Tarif…" at bounding box center [593, 365] width 776 height 570
click at [81, 114] on span "Solar + storage" at bounding box center [88, 120] width 53 height 12
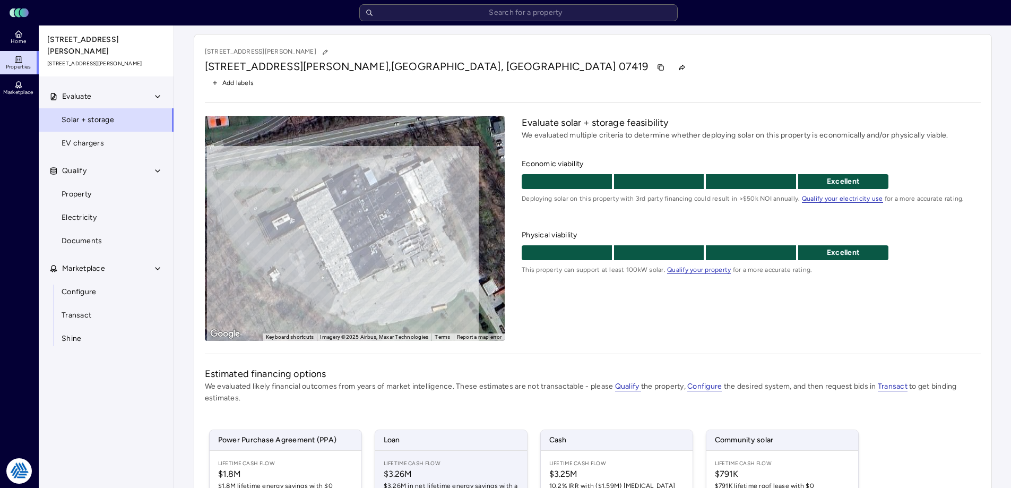
scroll to position [156, 0]
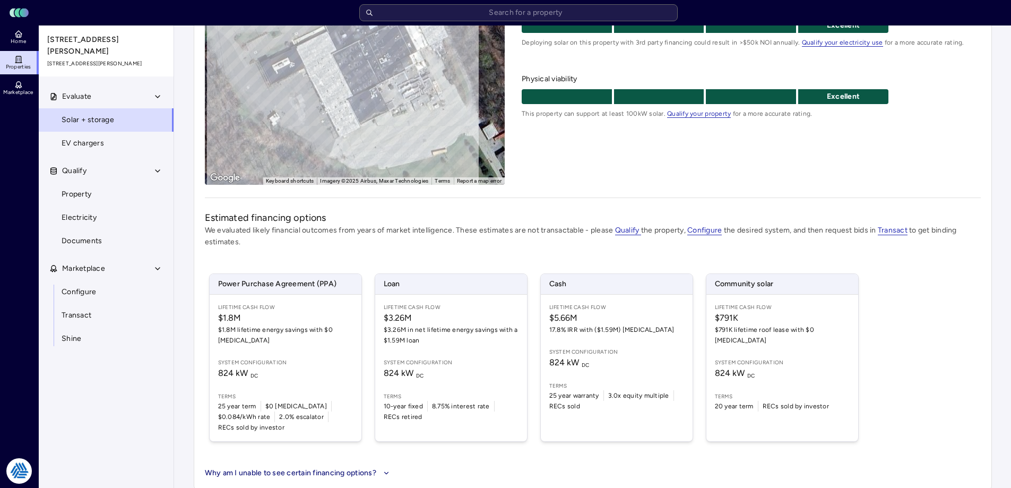
click at [566, 249] on div "Estimated financing options We evaluated likely financial outcomes from years o…" at bounding box center [593, 345] width 776 height 268
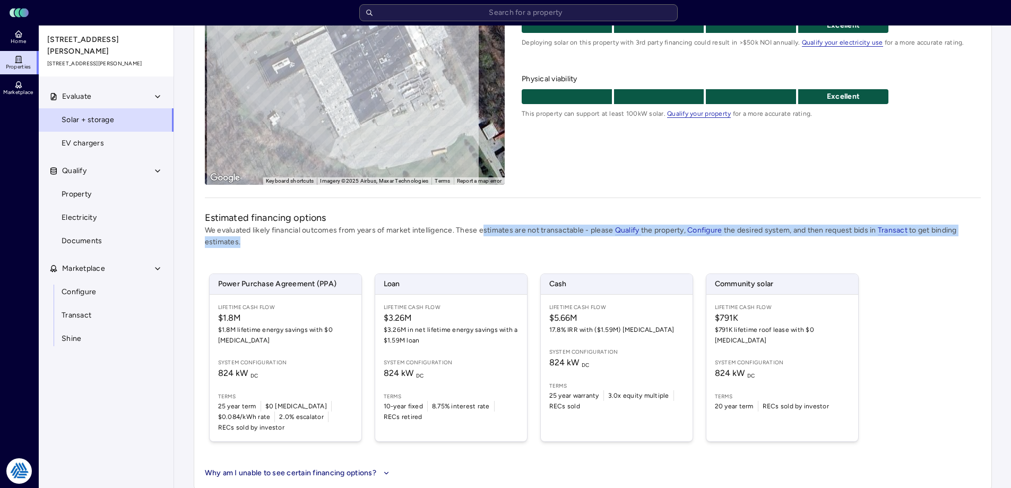
drag, startPoint x: 546, startPoint y: 244, endPoint x: 485, endPoint y: 227, distance: 63.0
click at [485, 227] on p "We evaluated likely financial outcomes from years of market intelligence. These…" at bounding box center [593, 236] width 776 height 23
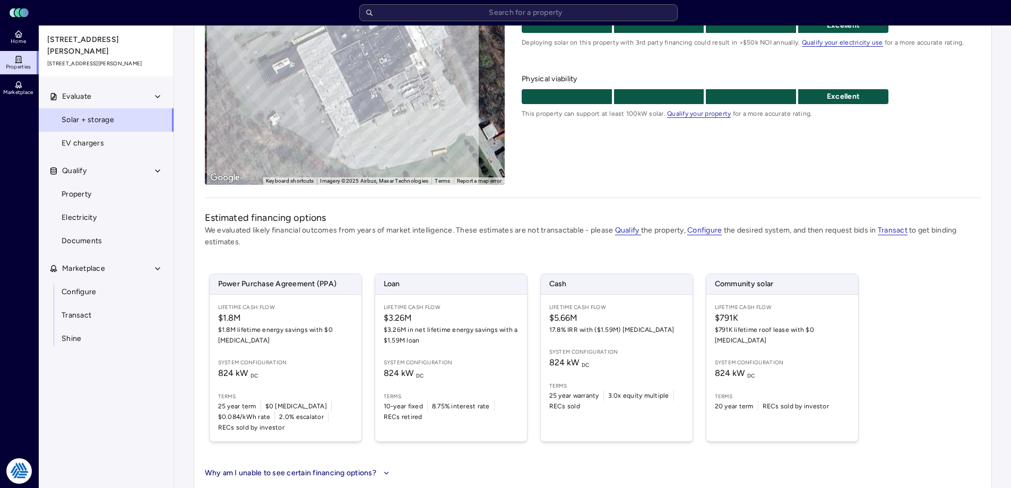
click at [925, 397] on div "Power Purchase Agreement (PPA) Lifetime Cash Flow $1.8M $1.8M lifetime energy s…" at bounding box center [593, 358] width 776 height 194
